Goal: Transaction & Acquisition: Purchase product/service

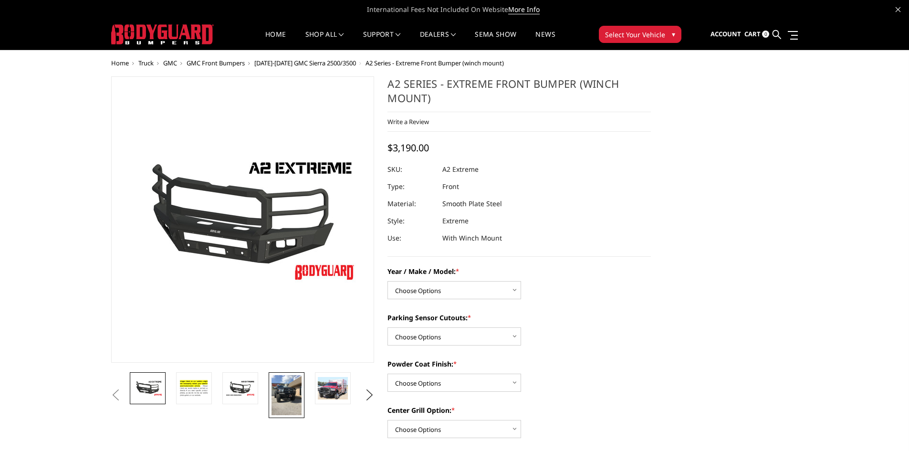
click at [281, 394] on img at bounding box center [286, 395] width 30 height 40
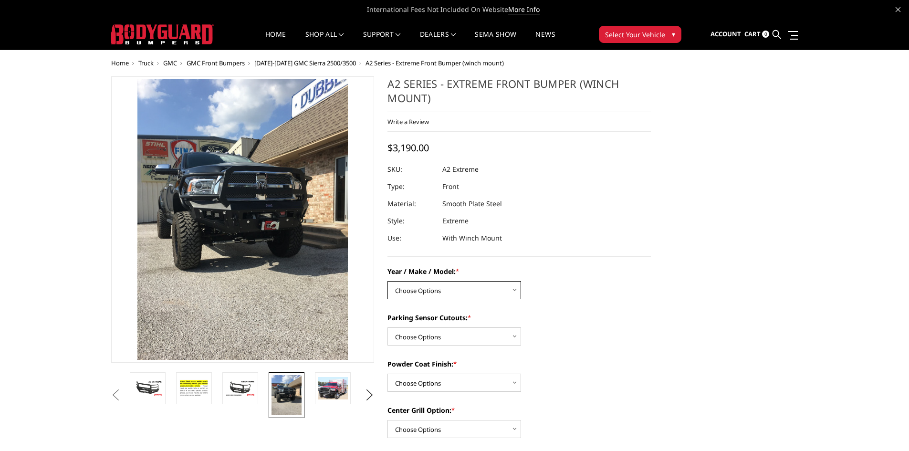
click at [425, 292] on select "Choose Options Chevrolet 20-23 2500 / 3500 Ford 17-22 F250 / F350 Ford 17-22 F4…" at bounding box center [454, 290] width 134 height 18
select select "1352"
click at [387, 281] on select "Choose Options Chevrolet 20-23 2500 / 3500 Ford 17-22 F250 / F350 Ford 17-22 F4…" at bounding box center [454, 290] width 134 height 18
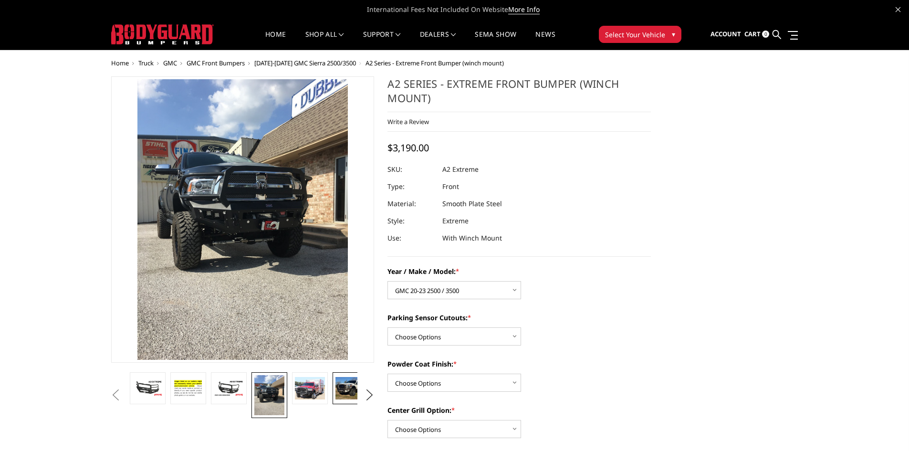
click at [351, 388] on img at bounding box center [350, 388] width 30 height 22
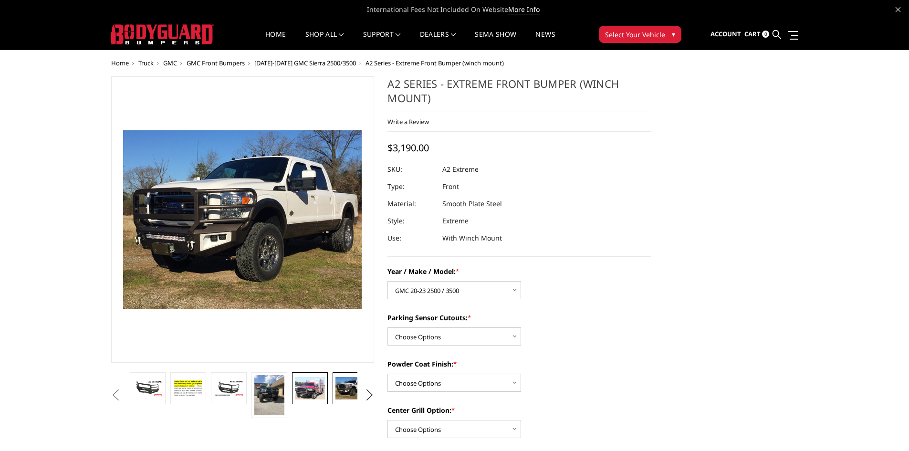
click at [303, 393] on img at bounding box center [310, 388] width 30 height 22
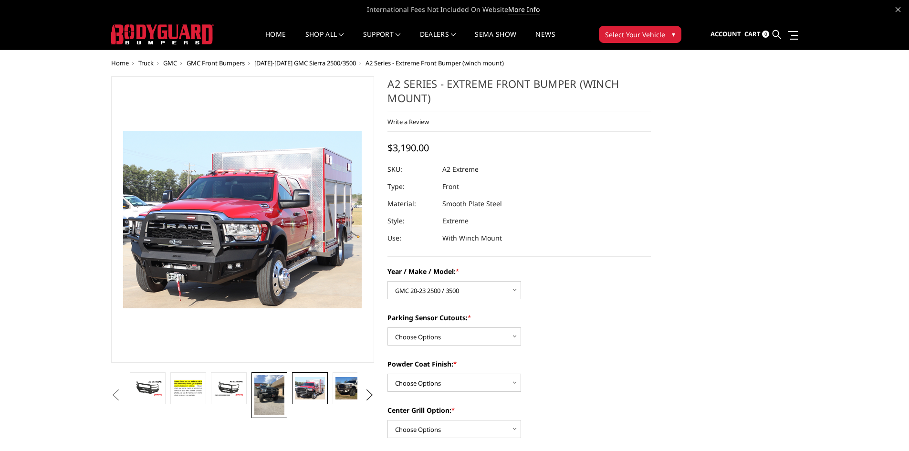
click at [283, 394] on img at bounding box center [269, 395] width 30 height 40
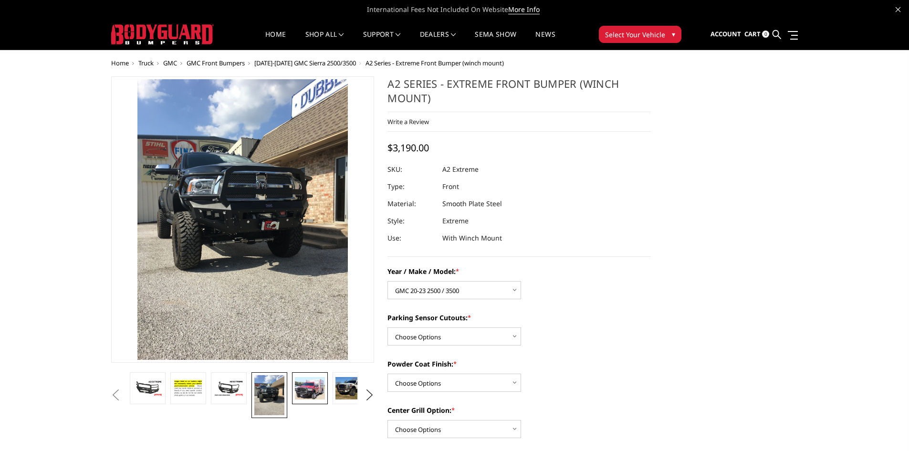
click at [304, 392] on img at bounding box center [310, 388] width 30 height 22
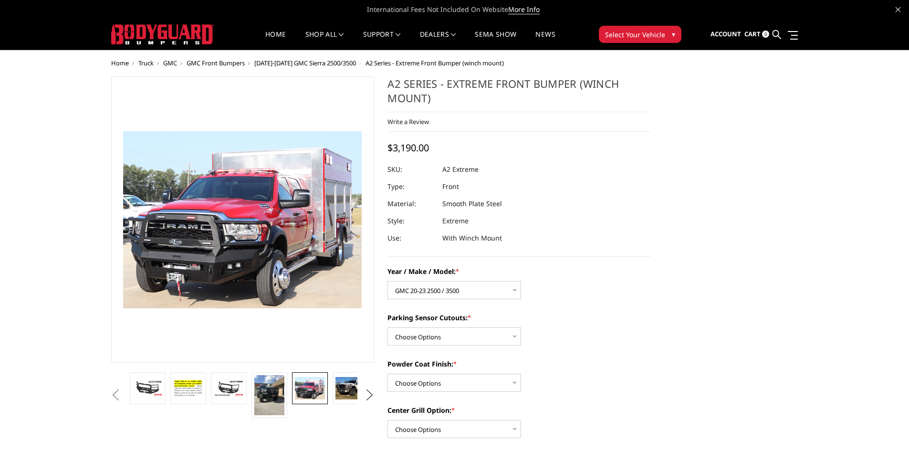
click at [365, 394] on button "Next" at bounding box center [369, 395] width 14 height 14
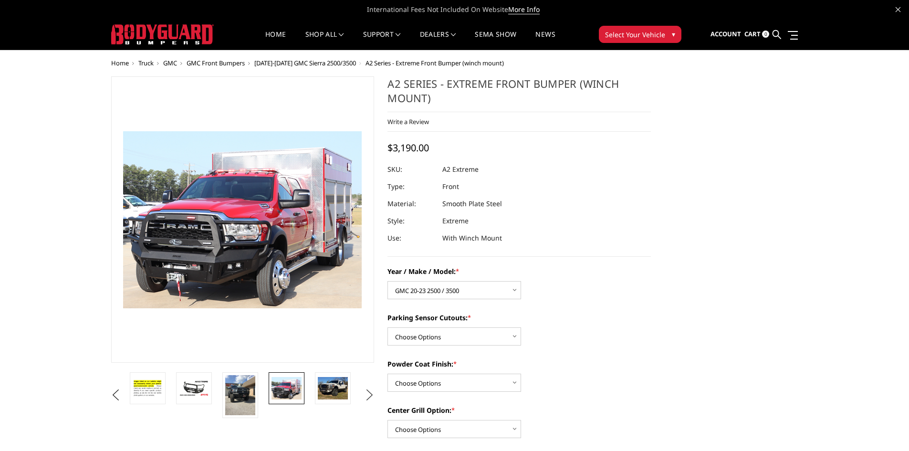
click at [367, 394] on button "Next" at bounding box center [369, 395] width 14 height 14
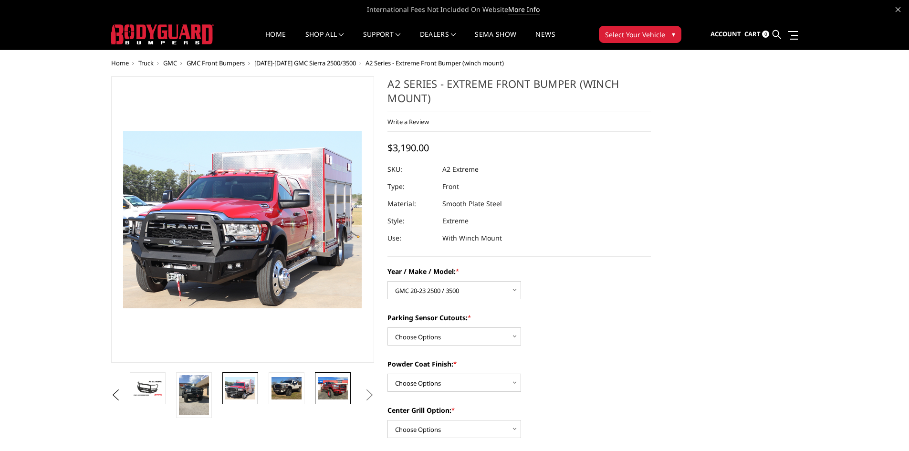
click at [339, 387] on img at bounding box center [333, 388] width 30 height 22
